Goal: Task Accomplishment & Management: Manage account settings

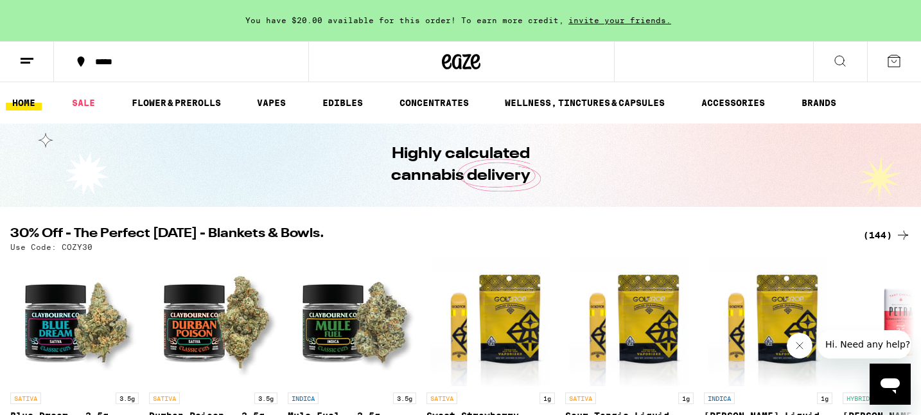
click at [898, 371] on div "Open messaging window" at bounding box center [890, 384] width 39 height 39
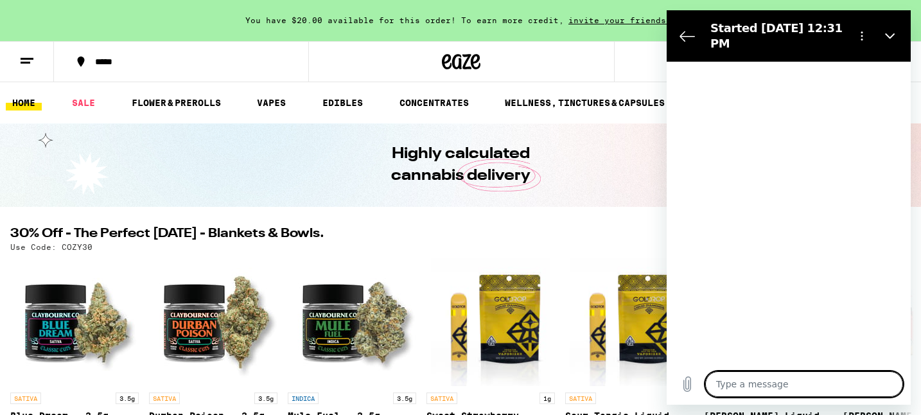
type textarea "x"
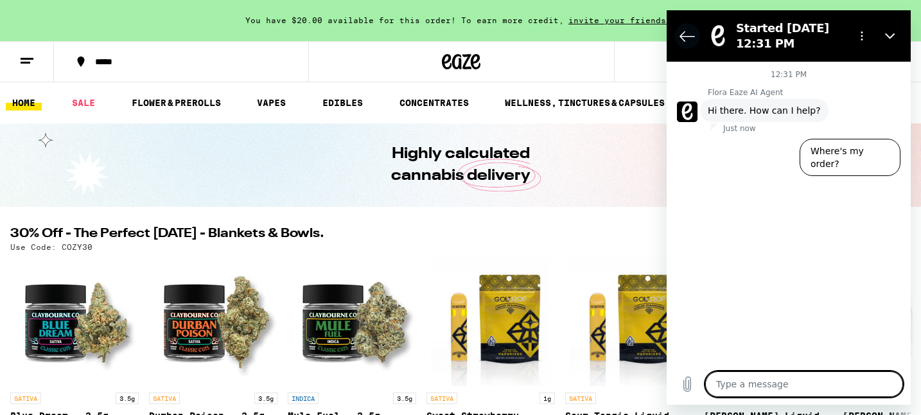
click at [688, 36] on icon "Back to the conversation list" at bounding box center [687, 36] width 14 height 10
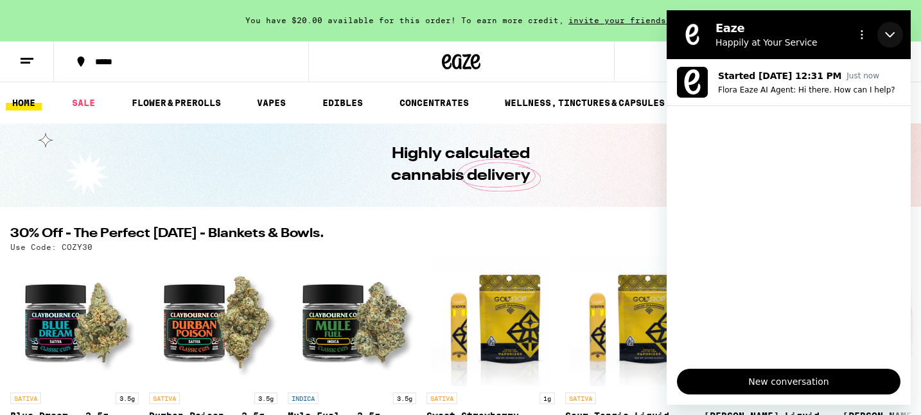
click at [895, 31] on button "Close" at bounding box center [890, 35] width 26 height 26
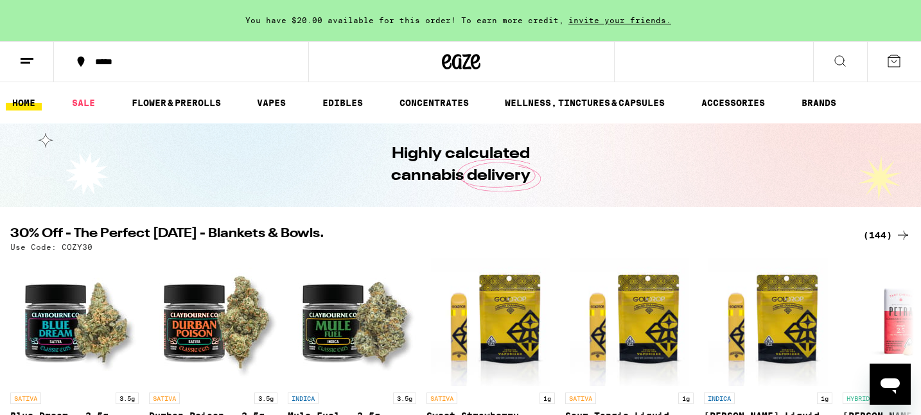
click at [33, 58] on line at bounding box center [27, 58] width 13 height 0
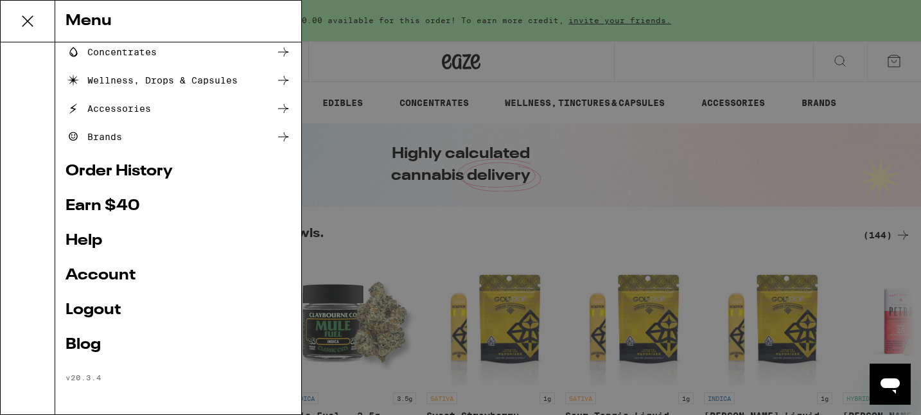
click at [107, 303] on link "Logout" at bounding box center [178, 310] width 225 height 15
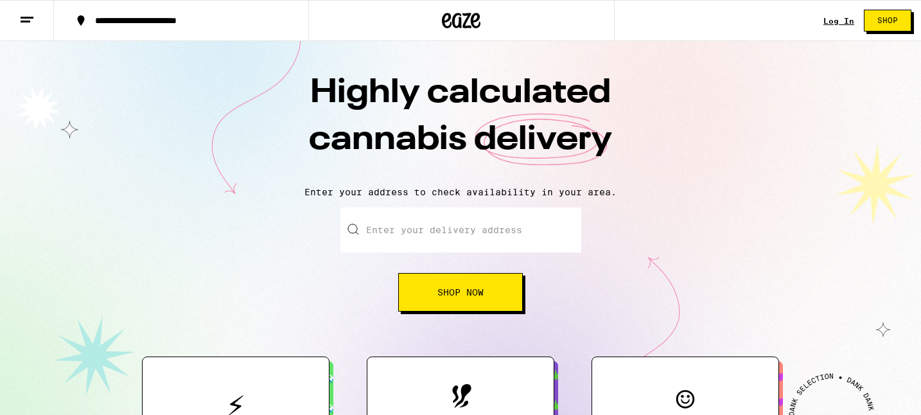
click at [845, 21] on link "Log In" at bounding box center [838, 21] width 31 height 8
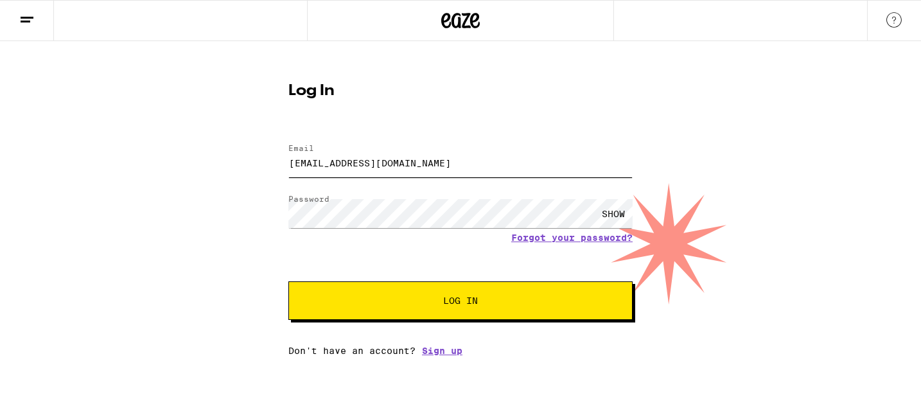
click at [422, 172] on input "[EMAIL_ADDRESS][DOMAIN_NAME]" at bounding box center [460, 162] width 344 height 29
type input "[EMAIL_ADDRESS][DOMAIN_NAME]"
click at [425, 306] on button "Log In" at bounding box center [460, 300] width 344 height 39
